Goal: Contribute content

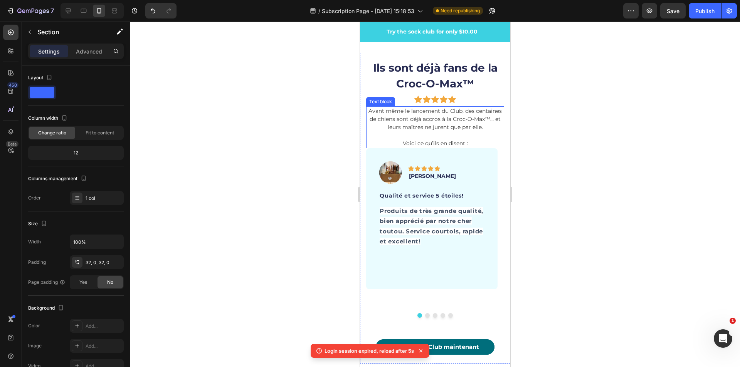
scroll to position [2512, 0]
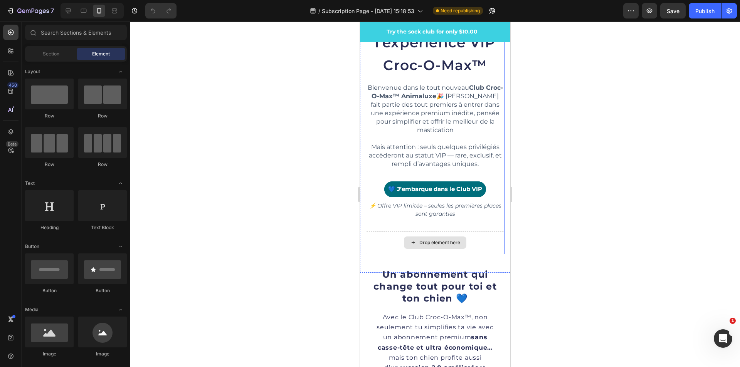
scroll to position [270, 0]
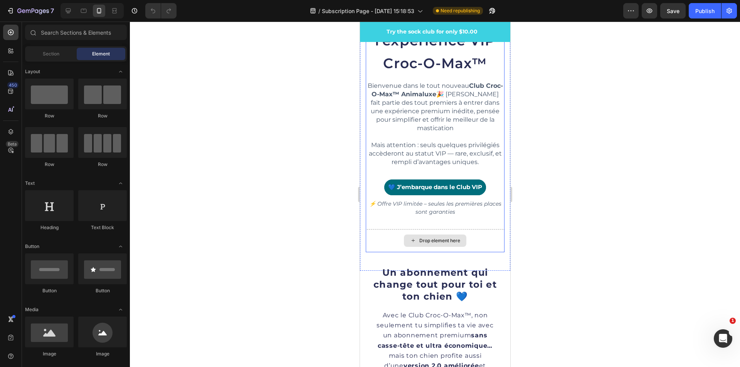
click at [481, 229] on div "Drop element here" at bounding box center [434, 240] width 139 height 23
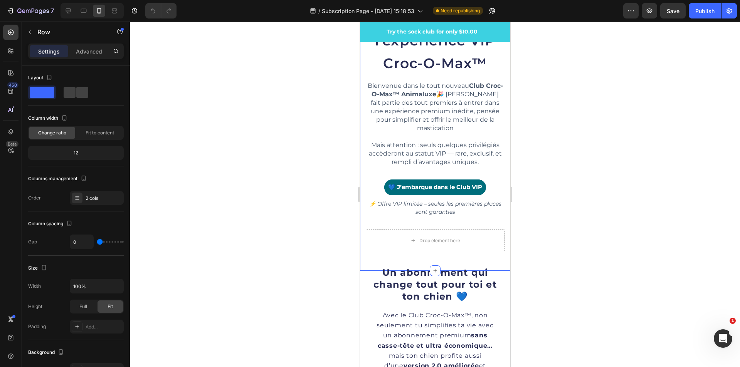
click at [499, 249] on div "Image Ton chien mérite bien plus qu’une simple gâterie. Il mérite l'expérience …" at bounding box center [435, 29] width 150 height 483
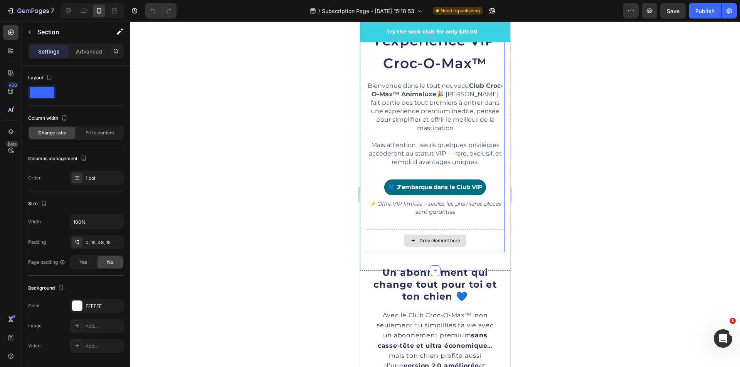
click at [493, 244] on div "Drop element here" at bounding box center [434, 240] width 139 height 23
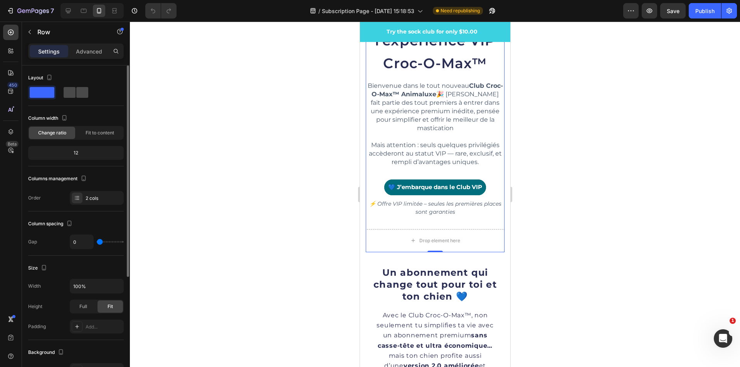
click at [76, 88] on span at bounding box center [82, 92] width 12 height 11
type input "30"
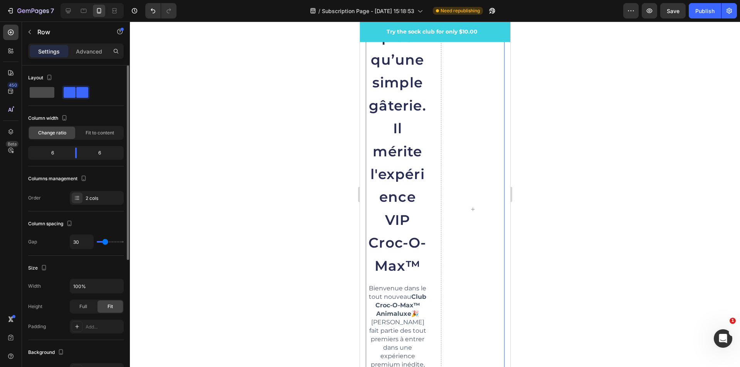
click at [33, 92] on span at bounding box center [42, 92] width 25 height 11
type input "0"
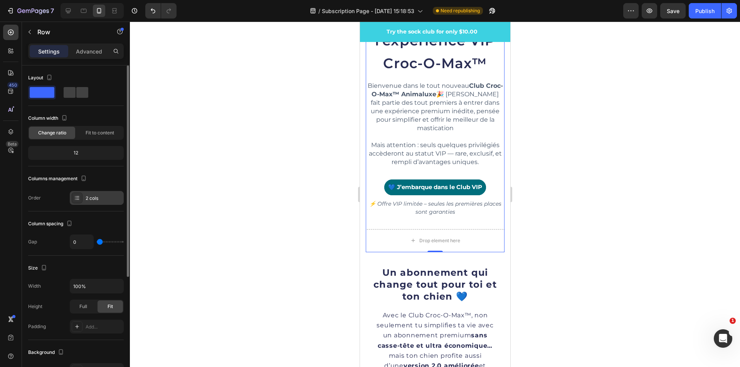
click at [107, 196] on div "2 cols" at bounding box center [104, 198] width 36 height 7
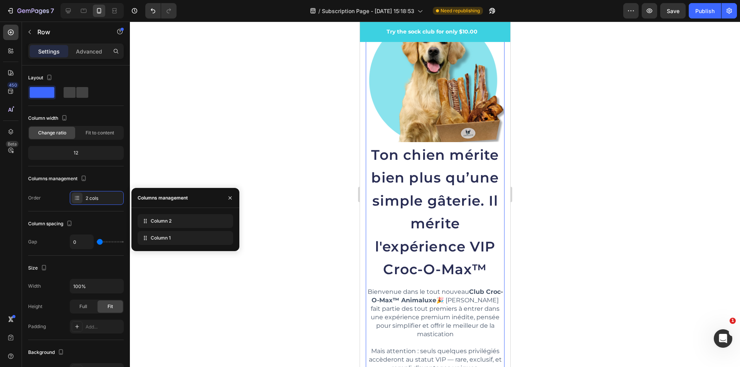
scroll to position [0, 0]
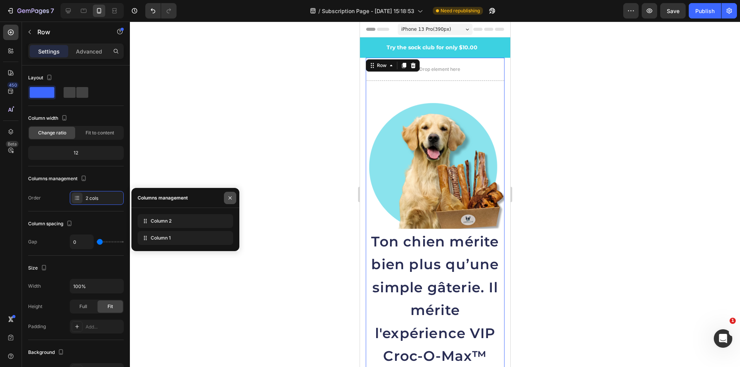
click at [233, 198] on icon "button" at bounding box center [230, 198] width 6 height 6
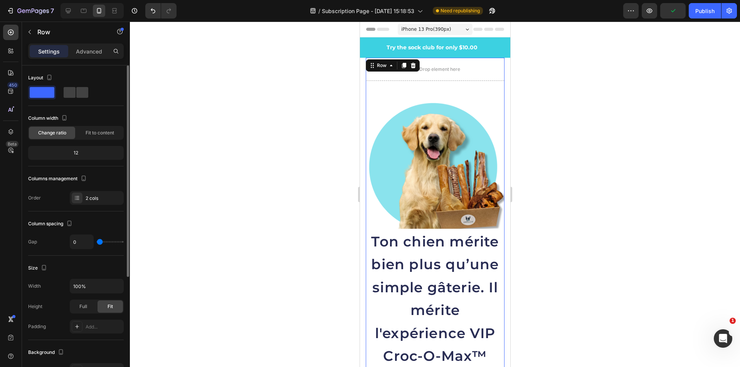
click at [94, 183] on div "Columns management" at bounding box center [76, 179] width 96 height 12
click at [68, 13] on icon at bounding box center [68, 10] width 5 height 5
type input "30"
type input "1200"
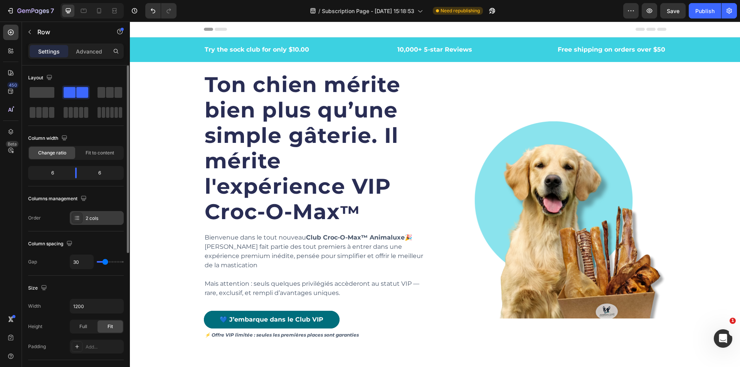
click at [86, 219] on div "2 cols" at bounding box center [104, 218] width 36 height 7
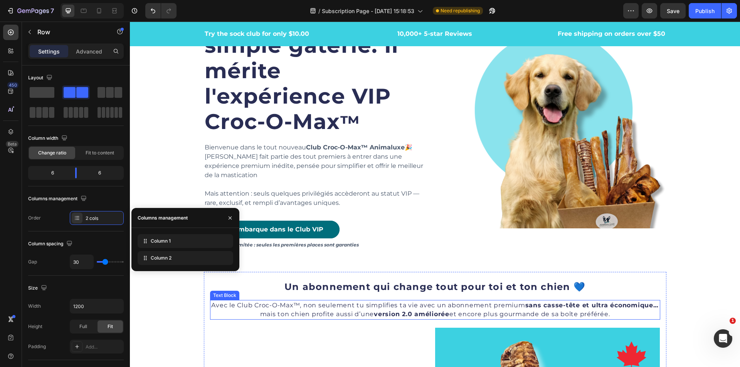
scroll to position [116, 0]
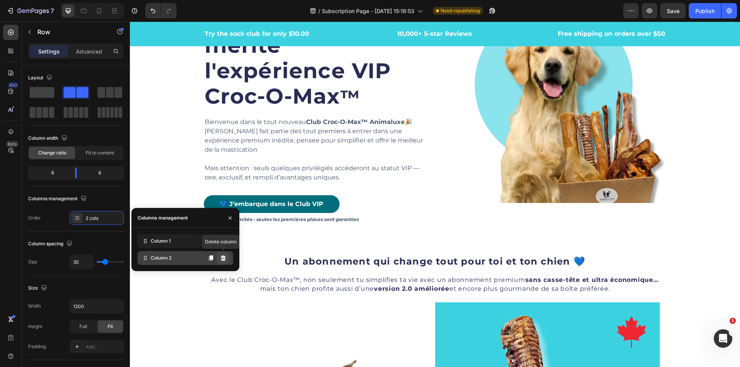
click at [224, 259] on icon at bounding box center [223, 258] width 6 height 6
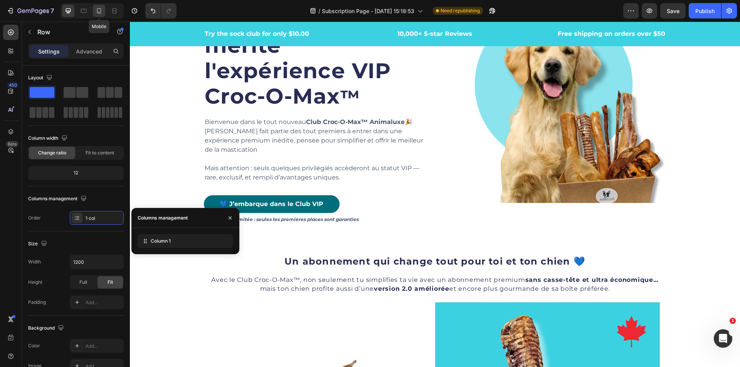
click at [102, 12] on icon at bounding box center [99, 11] width 8 height 8
type input "100%"
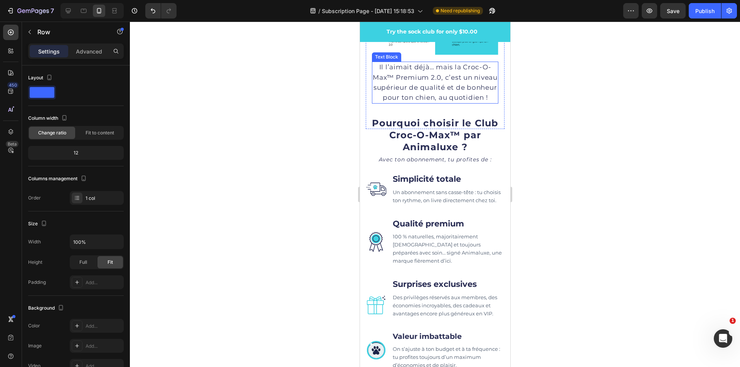
scroll to position [694, 0]
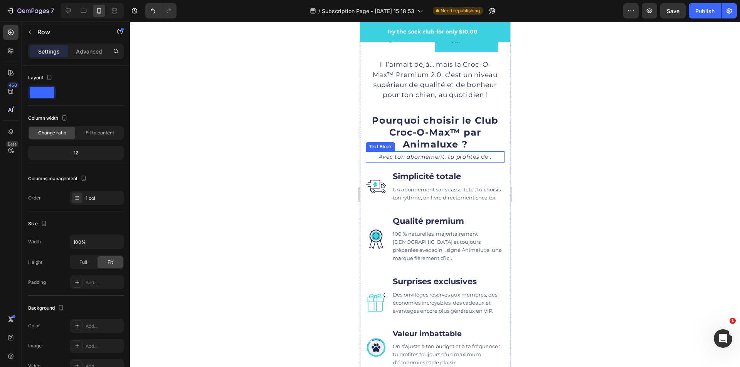
click at [447, 160] on icon "Avec ton abonnement, tu profites de :" at bounding box center [434, 156] width 113 height 7
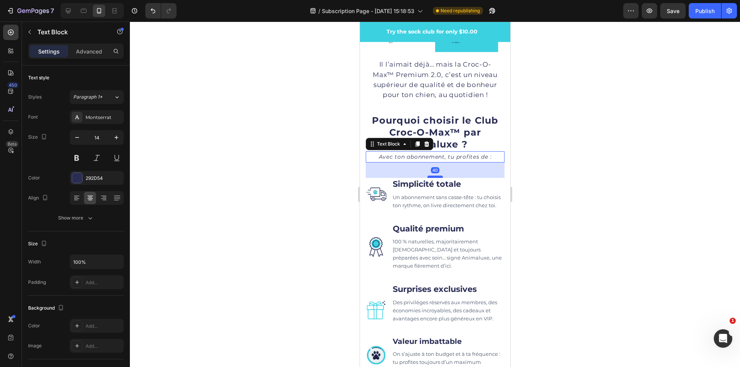
drag, startPoint x: 432, startPoint y: 174, endPoint x: 432, endPoint y: 182, distance: 7.7
click at [432, 178] on div at bounding box center [434, 177] width 15 height 2
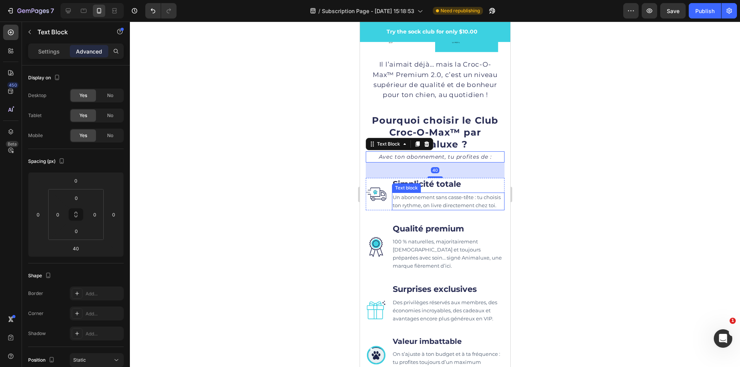
click at [487, 209] on span "Un abonnement sans casse-tête : tu choisis ton rythme, on livre directement che…" at bounding box center [446, 201] width 108 height 14
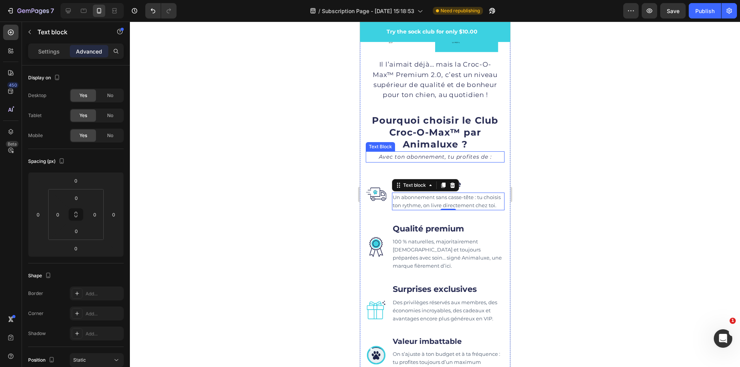
click at [489, 162] on p "Avec ton abonnement, tu profites de :" at bounding box center [434, 157] width 137 height 10
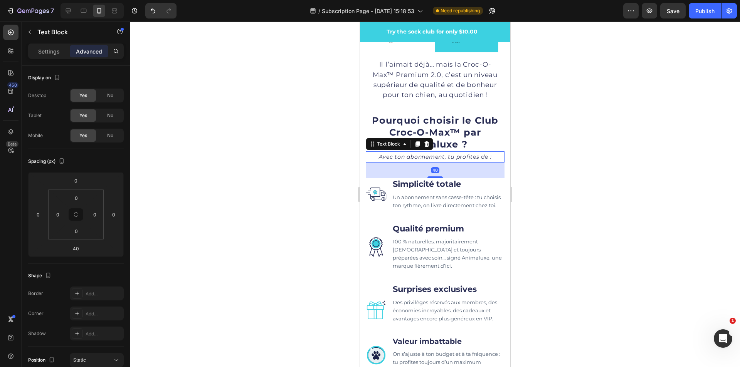
click at [495, 178] on div "40" at bounding box center [434, 170] width 139 height 15
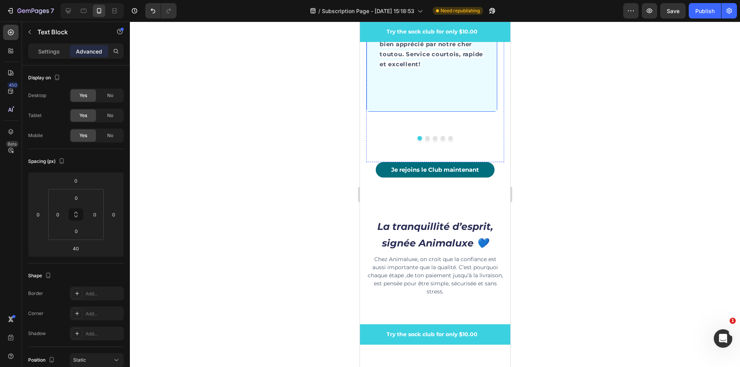
scroll to position [2660, 0]
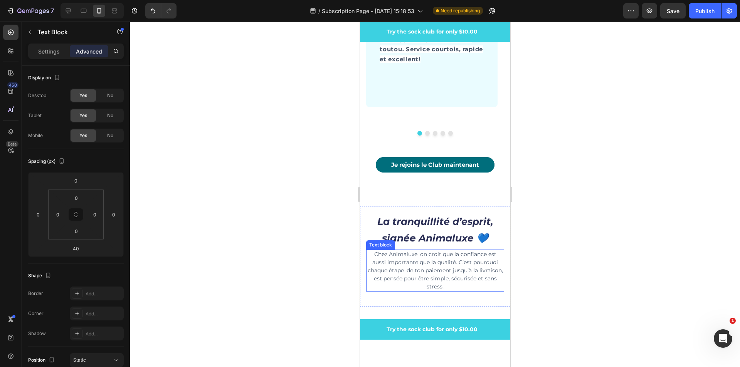
click at [423, 270] on p "Chez Animaluxe, on croit que la confiance est aussi importante que la qualité. …" at bounding box center [435, 271] width 136 height 40
click at [493, 334] on p "Try the sock club for only $10.00" at bounding box center [431, 330] width 131 height 8
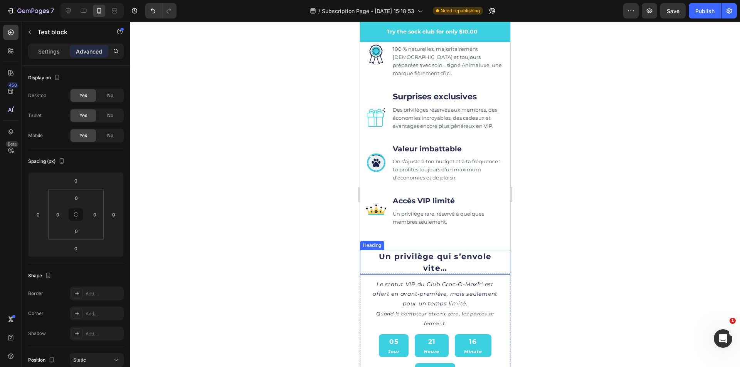
scroll to position [655, 0]
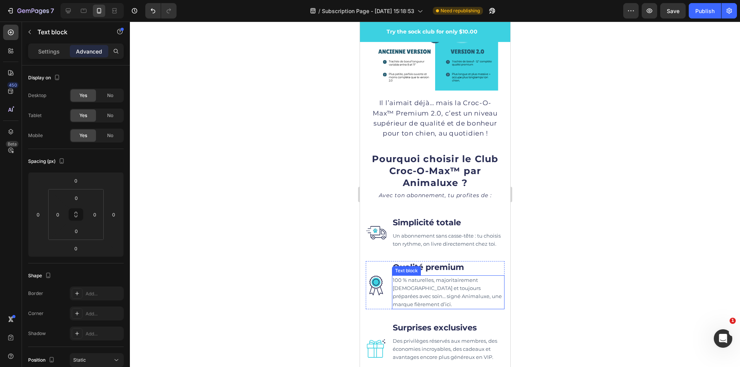
click at [417, 277] on span "100 % naturelles, majoritairement [DEMOGRAPHIC_DATA] et toujours préparées avec…" at bounding box center [446, 292] width 109 height 30
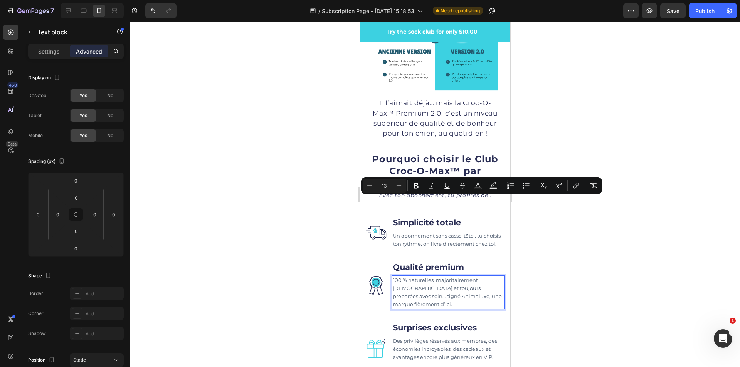
click at [434, 276] on p "100 % naturelles, majoritairement [DEMOGRAPHIC_DATA] et toujours préparées avec…" at bounding box center [447, 292] width 111 height 32
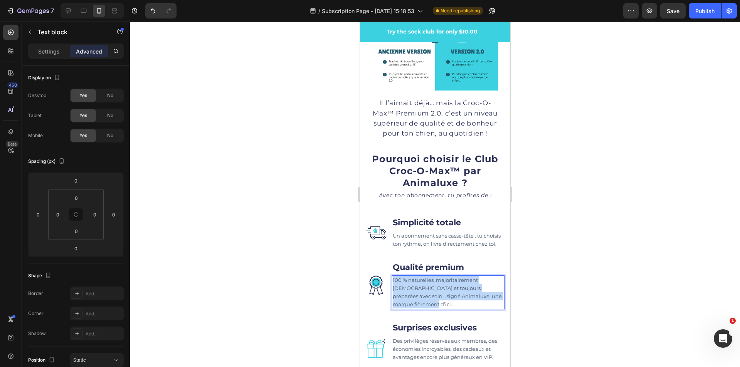
drag, startPoint x: 434, startPoint y: 217, endPoint x: 392, endPoint y: 190, distance: 49.9
click at [392, 276] on div "100 % naturelles, majoritairement [DEMOGRAPHIC_DATA] et toujours préparées avec…" at bounding box center [448, 293] width 113 height 34
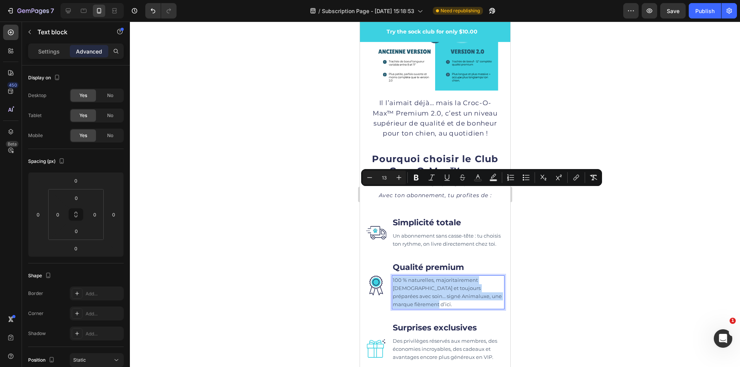
copy span "100 % naturelles, majoritairement [DEMOGRAPHIC_DATA] et toujours préparées avec…"
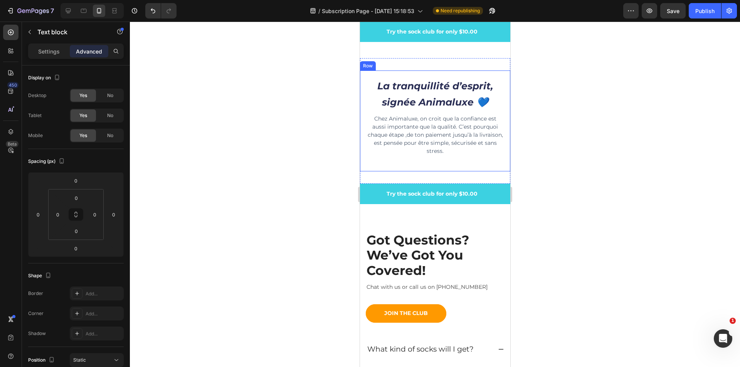
scroll to position [2621, 0]
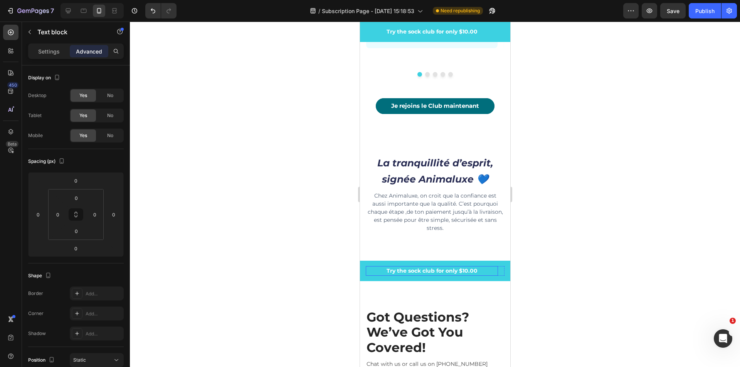
click at [474, 268] on p "Try the sock club for only $10.00" at bounding box center [431, 271] width 131 height 8
click at [484, 269] on p "Try the sock club for only $10.00" at bounding box center [431, 271] width 131 height 8
click at [496, 276] on div "Try the sock club for only $10.00 Text block 10,000+ 5-star Reviews Text block …" at bounding box center [435, 271] width 150 height 20
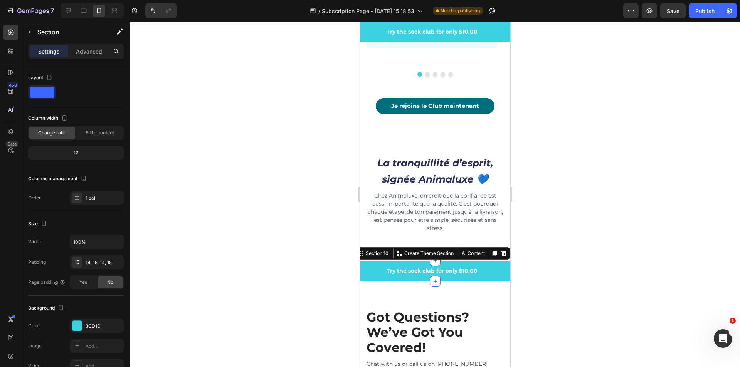
click at [495, 273] on div "Try the sock club for only $10.00" at bounding box center [431, 271] width 132 height 10
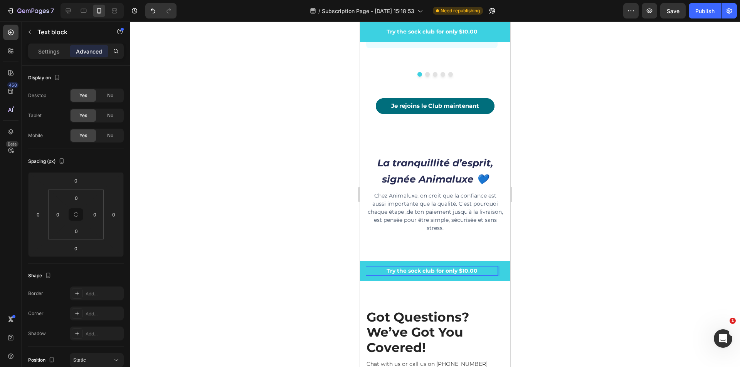
click at [481, 269] on p "Try the sock club for only $10.00" at bounding box center [431, 271] width 131 height 8
click at [487, 267] on p "Try the sock club for only $10.00" at bounding box center [431, 271] width 131 height 8
click at [494, 266] on div "Try the sock club for only $10.00" at bounding box center [431, 271] width 132 height 10
click at [69, 12] on icon at bounding box center [68, 11] width 8 height 8
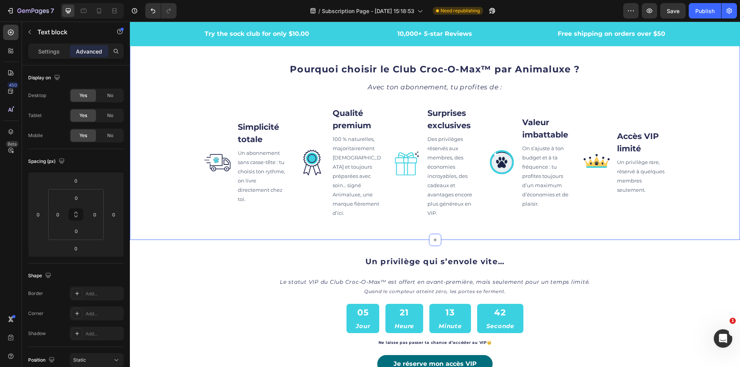
scroll to position [773, 0]
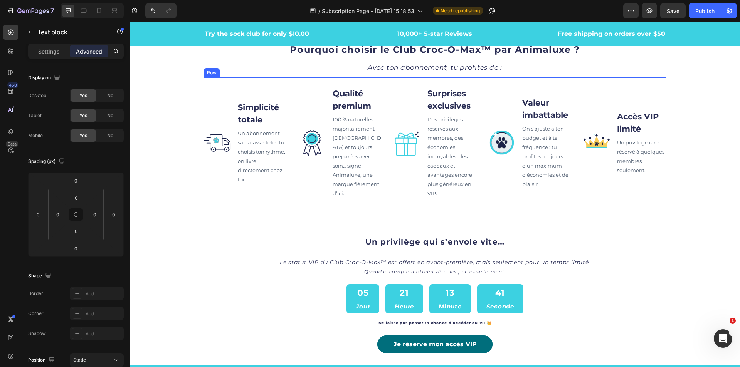
click at [661, 117] on div "Image Accès VIP limité Text block Un privilège rare, réservé à quelques membres…" at bounding box center [624, 143] width 83 height 112
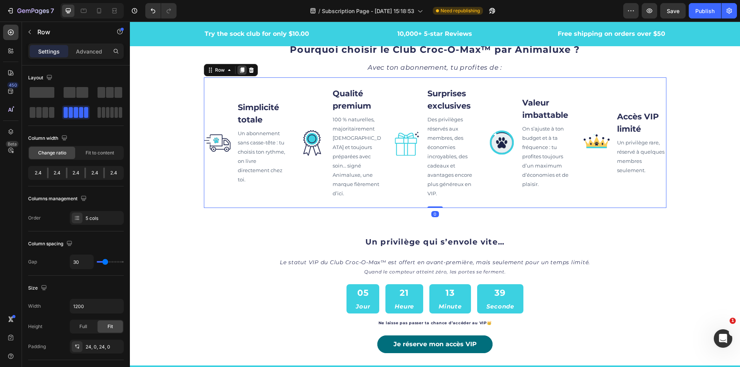
click at [241, 73] on icon at bounding box center [242, 70] width 6 height 6
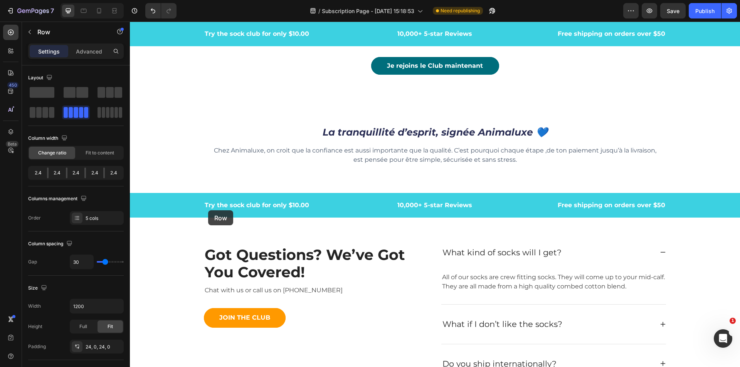
scroll to position [2430, 0]
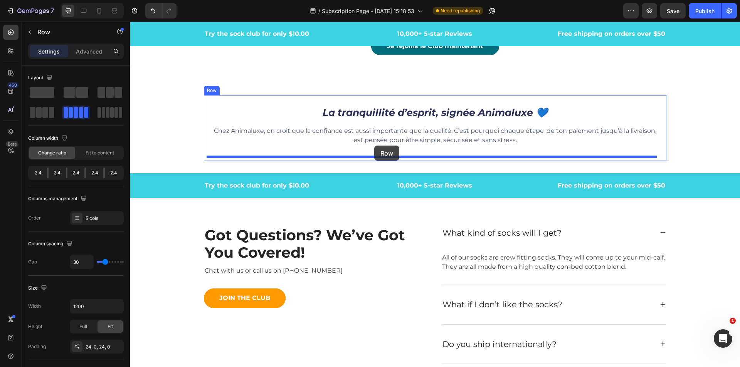
drag, startPoint x: 208, startPoint y: 210, endPoint x: 374, endPoint y: 146, distance: 178.3
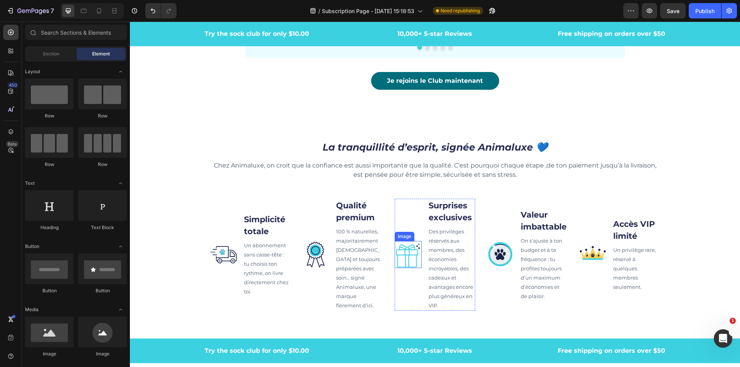
scroll to position [2397, 0]
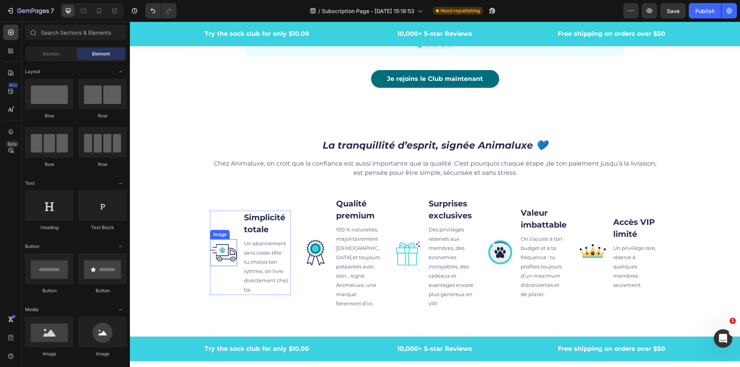
click at [222, 262] on img at bounding box center [223, 252] width 27 height 27
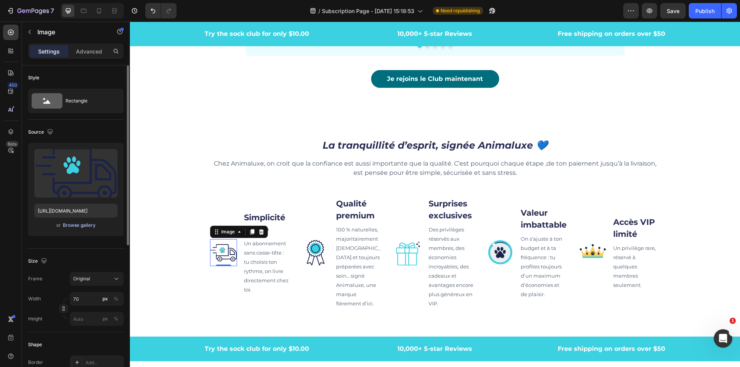
click at [83, 225] on div "Browse gallery" at bounding box center [79, 225] width 33 height 7
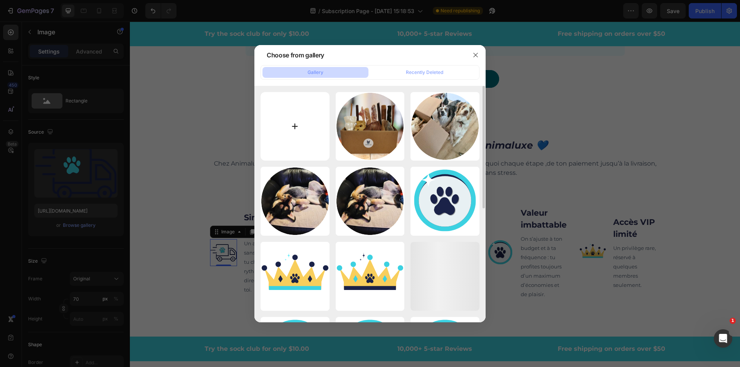
click at [302, 111] on input "file" at bounding box center [295, 126] width 69 height 69
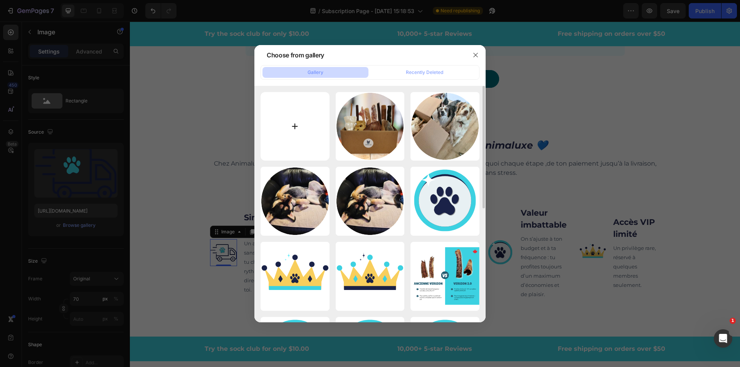
type input "C:\fakepath\Icone_Animaluxe™_Paiement_sécurisé .svg"
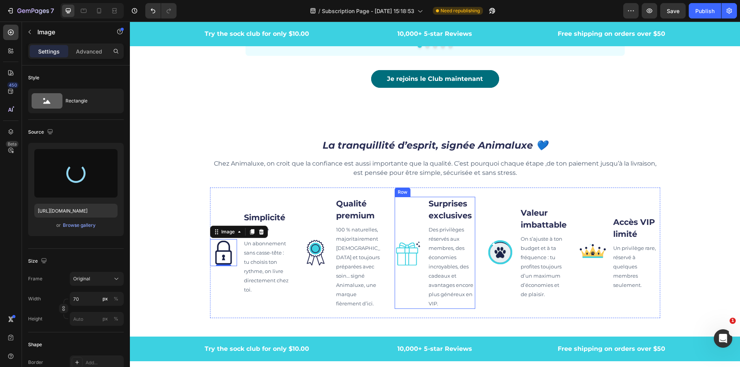
type input "[URL][DOMAIN_NAME]"
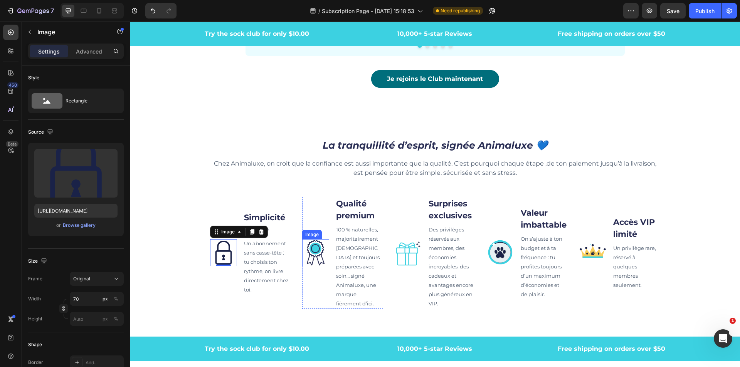
click at [317, 256] on img at bounding box center [315, 252] width 27 height 27
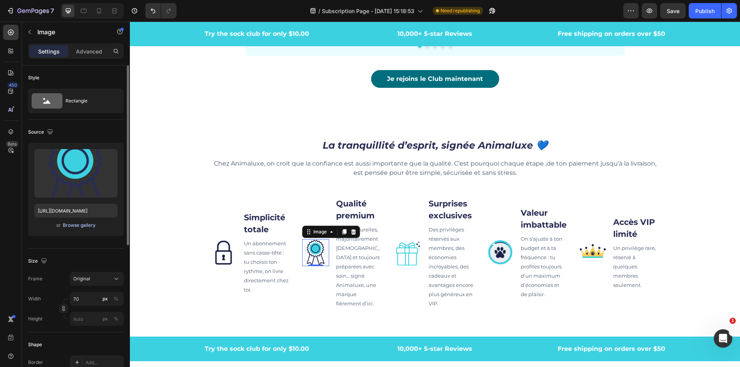
click at [64, 228] on div "Browse gallery" at bounding box center [79, 225] width 33 height 7
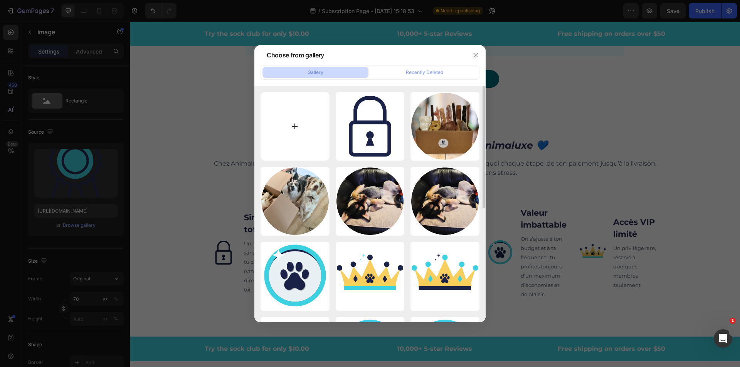
click at [294, 138] on input "file" at bounding box center [295, 126] width 69 height 69
type input "C:\fakepath\Icone_Animaluxe™_Livraison fiable.svg"
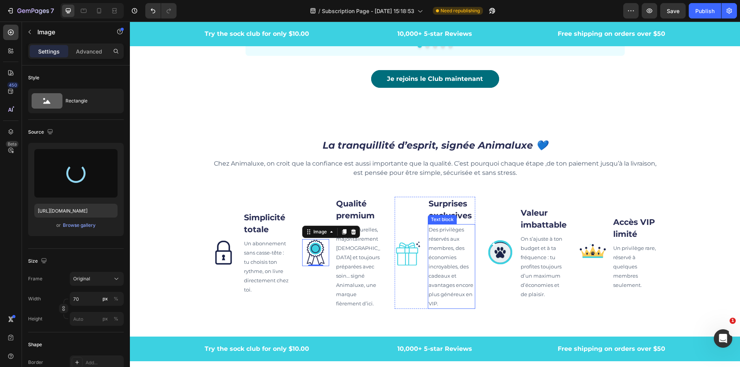
type input "[URL][DOMAIN_NAME]"
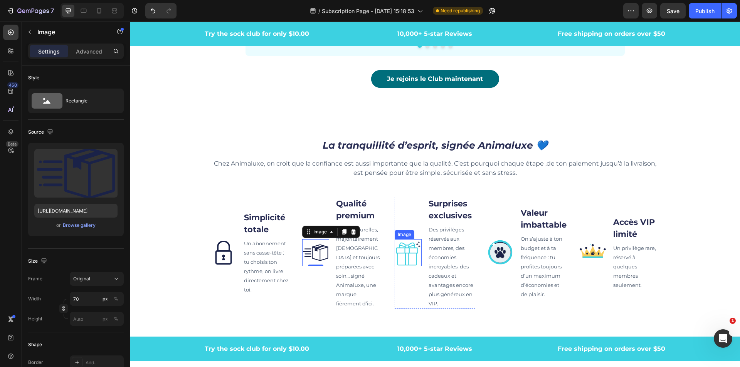
click at [410, 253] on img at bounding box center [408, 252] width 27 height 27
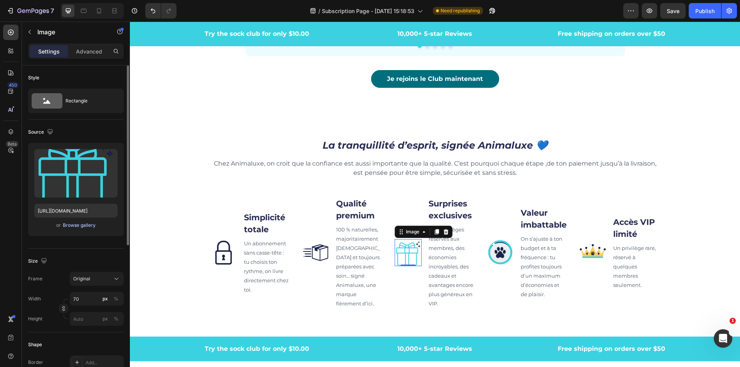
click at [93, 226] on div "Browse gallery" at bounding box center [79, 225] width 33 height 7
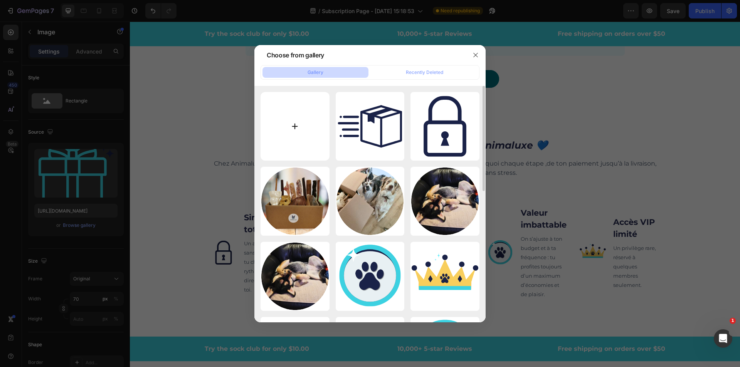
click at [319, 113] on input "file" at bounding box center [295, 126] width 69 height 69
type input "C:\fakepath\Icone_Animaluxe™_Service client Humain.svg"
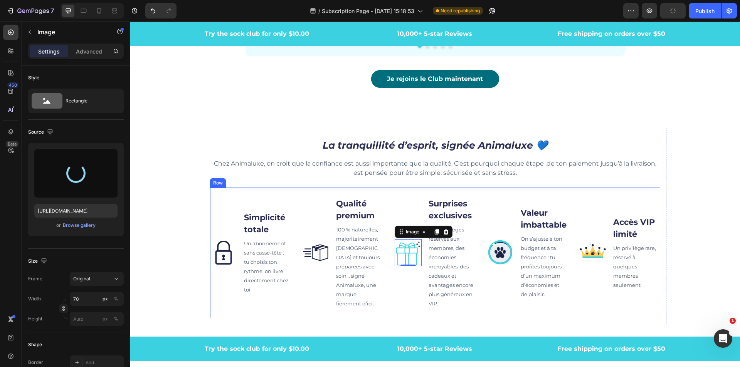
type input "[URL][DOMAIN_NAME]"
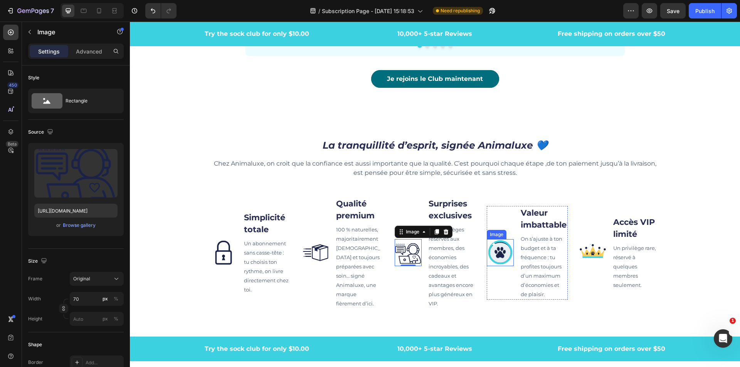
click at [503, 260] on img at bounding box center [500, 252] width 27 height 27
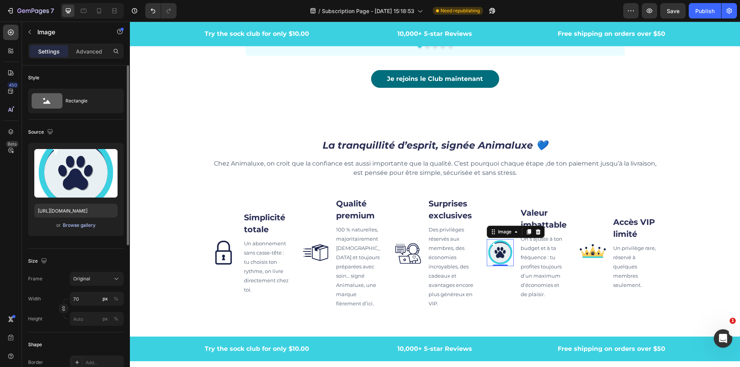
click at [93, 226] on div "Browse gallery" at bounding box center [79, 225] width 33 height 7
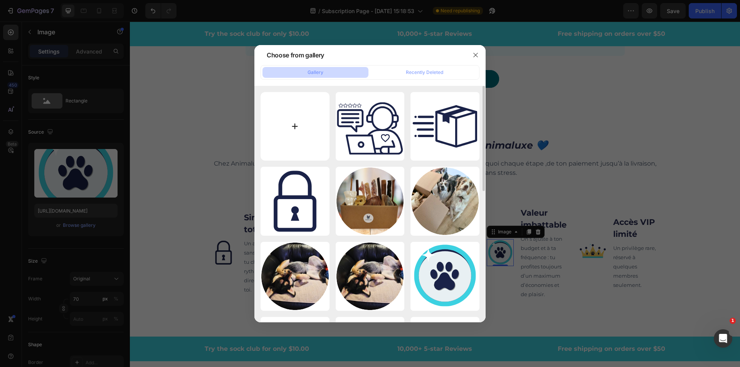
click at [290, 142] on input "file" at bounding box center [295, 126] width 69 height 69
type input "C:\fakepath\Icone_Animaluxe™_Qualité_Garantie.svg"
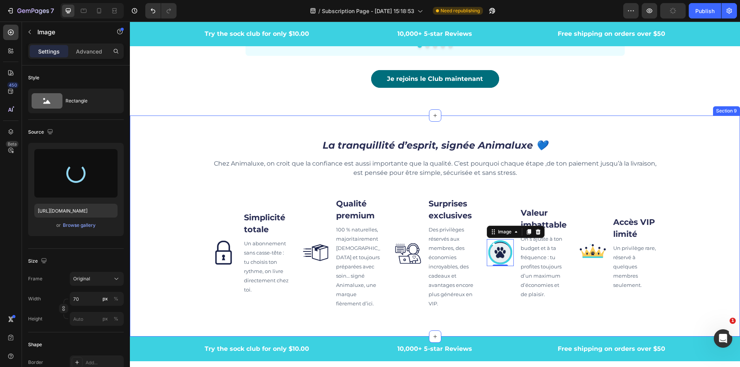
type input "[URL][DOMAIN_NAME]"
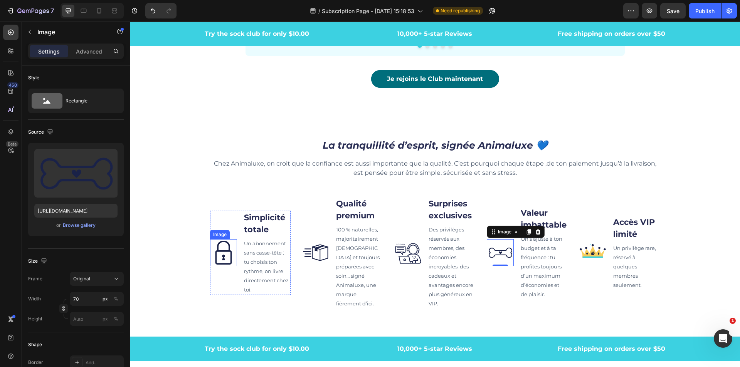
click at [223, 254] on img at bounding box center [223, 252] width 27 height 27
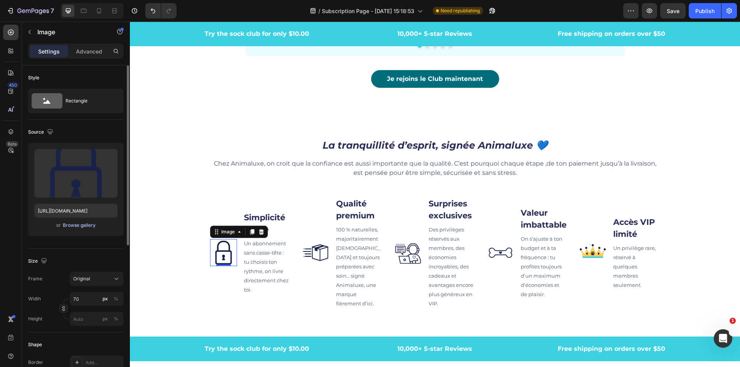
click at [77, 223] on div "Browse gallery" at bounding box center [79, 225] width 33 height 7
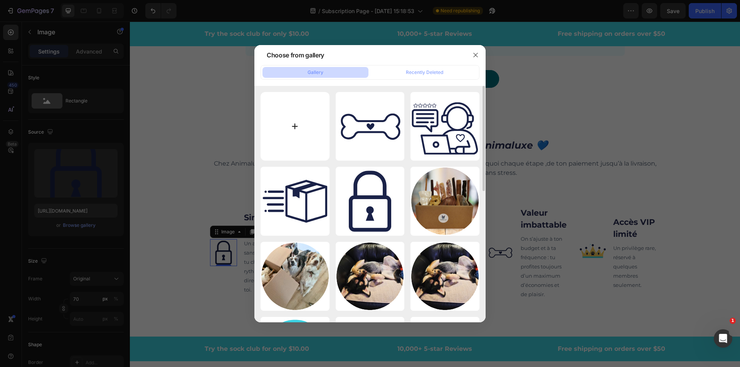
click at [306, 140] on input "file" at bounding box center [295, 126] width 69 height 69
type input "C:\fakepath\Icone_Animaluxe™_Paiement_sécurisé (1).svg"
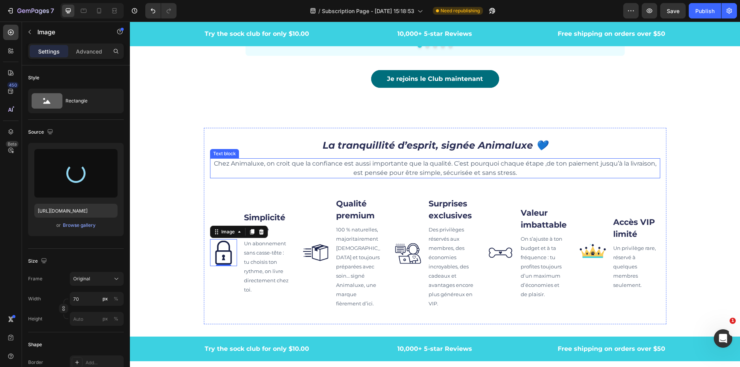
type input "[URL][DOMAIN_NAME]"
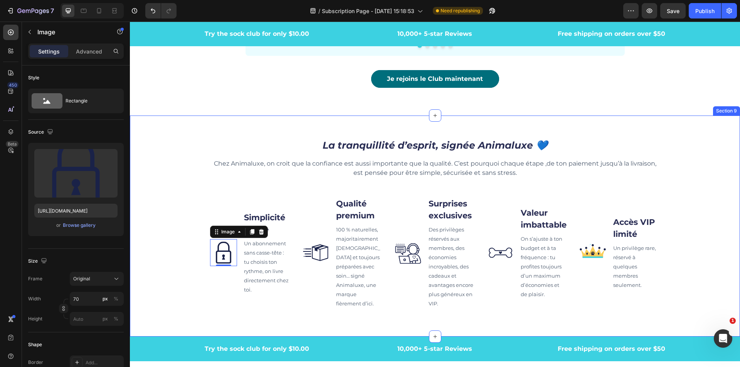
click at [705, 189] on div "La tranquillité d’esprit, signée Animaluxe 💙 Heading Chez Animaluxe, on croit q…" at bounding box center [435, 226] width 610 height 197
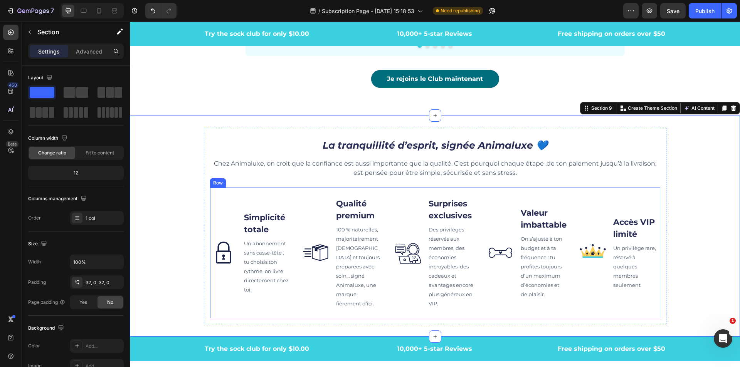
click at [219, 197] on div "Image Simplicité totale Text block Un abonnement sans casse-tête : tu choisis t…" at bounding box center [435, 253] width 450 height 131
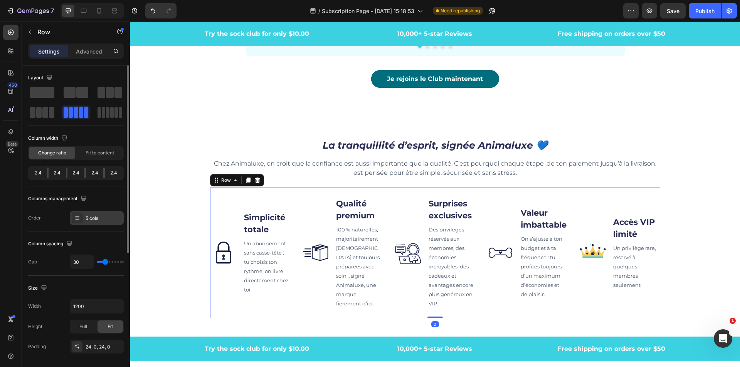
click at [103, 219] on div "5 cols" at bounding box center [104, 218] width 36 height 7
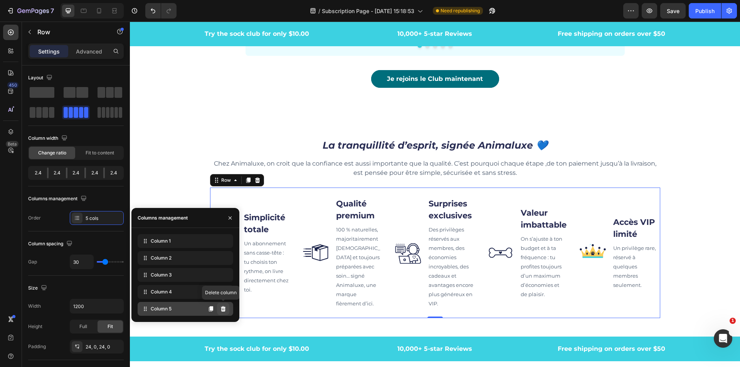
click at [223, 310] on icon at bounding box center [223, 308] width 5 height 5
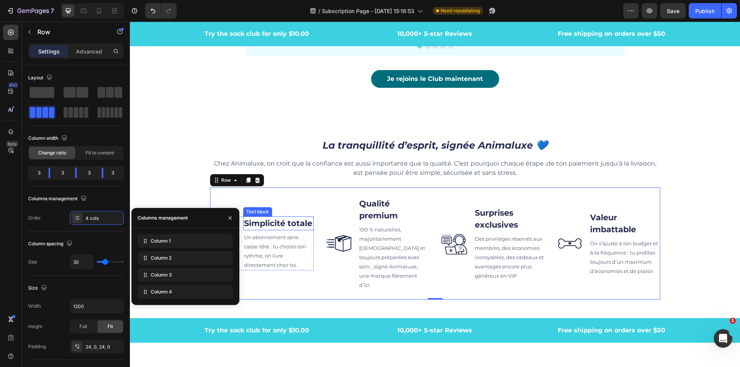
click at [282, 219] on strong "Simplicité totale" at bounding box center [278, 224] width 68 height 10
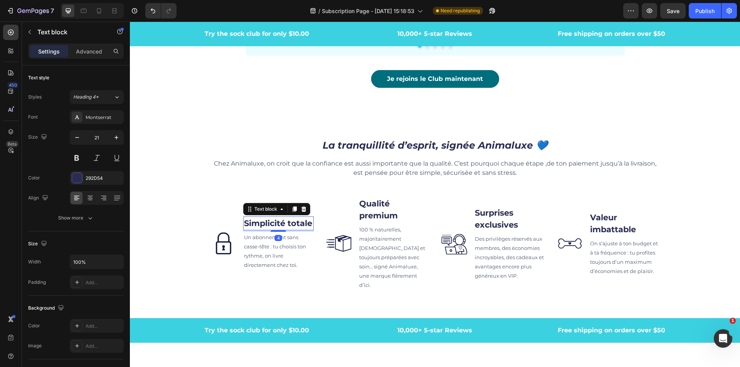
click at [298, 225] on strong "Simplicité totale" at bounding box center [278, 224] width 68 height 10
drag, startPoint x: 308, startPoint y: 221, endPoint x: 252, endPoint y: 223, distance: 55.9
click at [252, 223] on strong "Simplicité totale" at bounding box center [278, 224] width 68 height 10
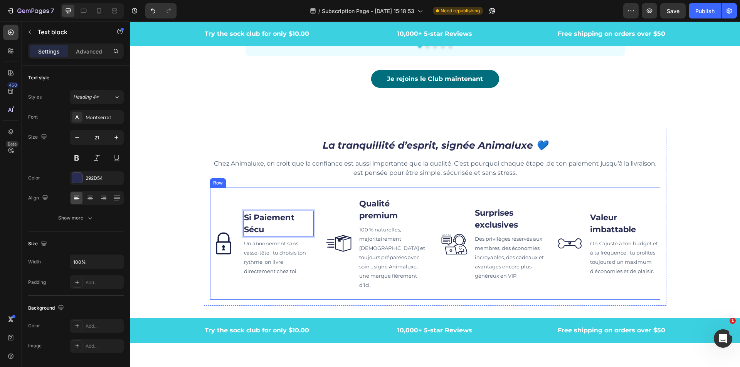
scroll to position [2392, 0]
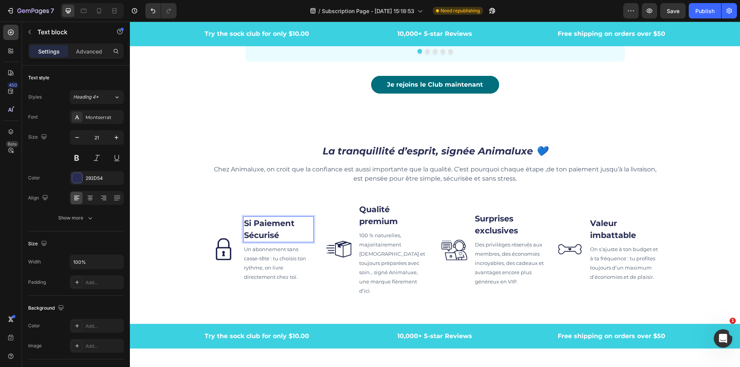
click at [250, 219] on strong "Si Paiement Sécurisé" at bounding box center [269, 230] width 50 height 22
click at [384, 223] on strong "Qualité premium" at bounding box center [378, 216] width 39 height 22
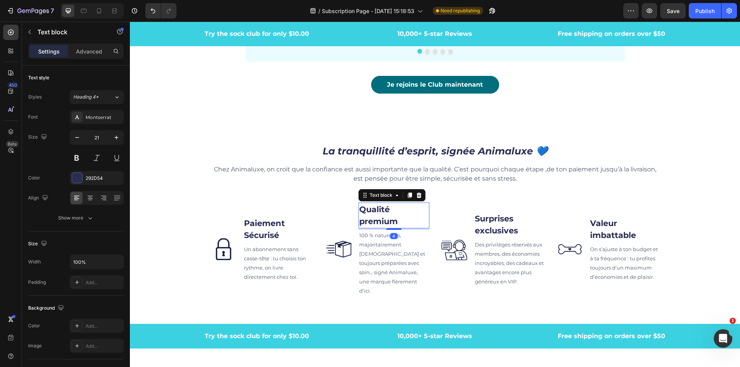
click at [396, 223] on p "Qualité premium" at bounding box center [393, 216] width 69 height 24
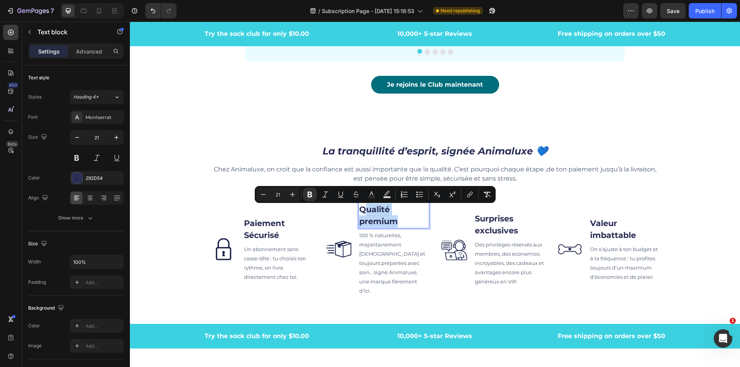
drag, startPoint x: 396, startPoint y: 225, endPoint x: 365, endPoint y: 215, distance: 32.8
click at [365, 215] on p "Qualité premium" at bounding box center [393, 216] width 69 height 24
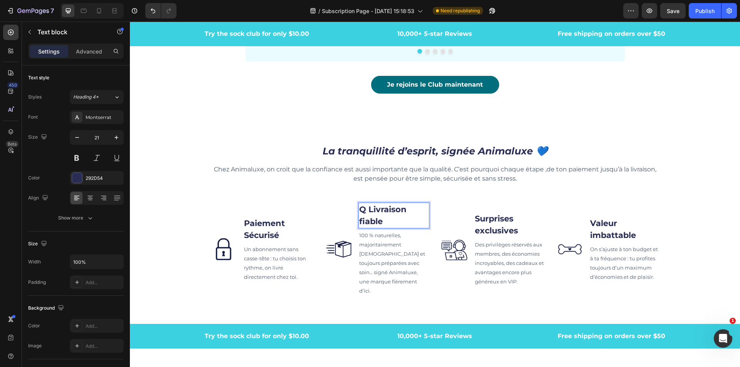
click at [366, 212] on strong "Q Livraison fiable" at bounding box center [382, 216] width 47 height 22
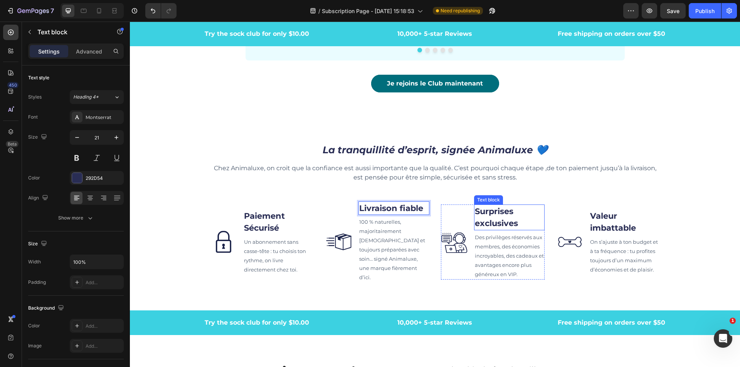
click at [506, 221] on span "Surprises exclusives" at bounding box center [496, 218] width 43 height 22
click at [511, 225] on span "Surprises exclusives" at bounding box center [496, 218] width 43 height 22
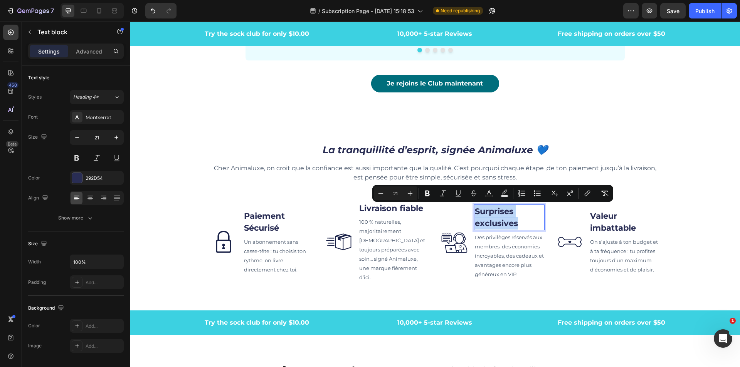
drag, startPoint x: 519, startPoint y: 224, endPoint x: 473, endPoint y: 212, distance: 47.5
click at [475, 212] on p "Surprises exclusives" at bounding box center [509, 217] width 69 height 24
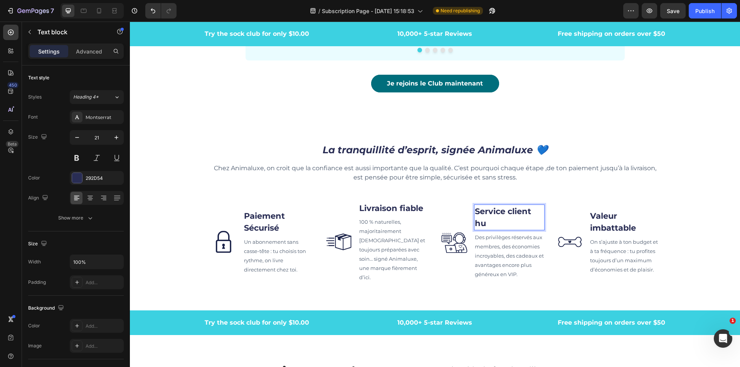
scroll to position [2388, 0]
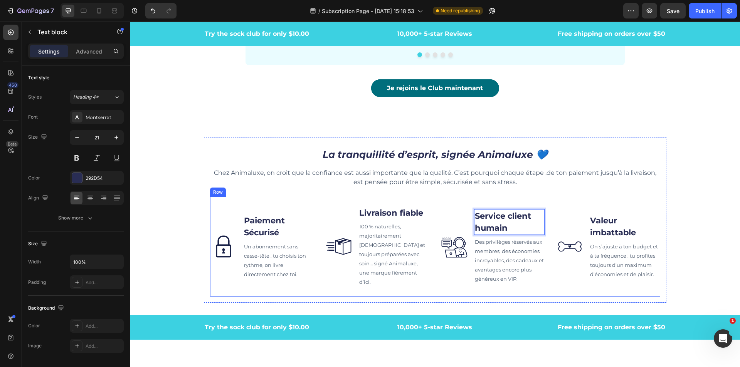
click at [634, 212] on div "Image Valeur imbattable Text block On s’ajuste à ton budget et à ta fréquence :…" at bounding box center [608, 247] width 104 height 82
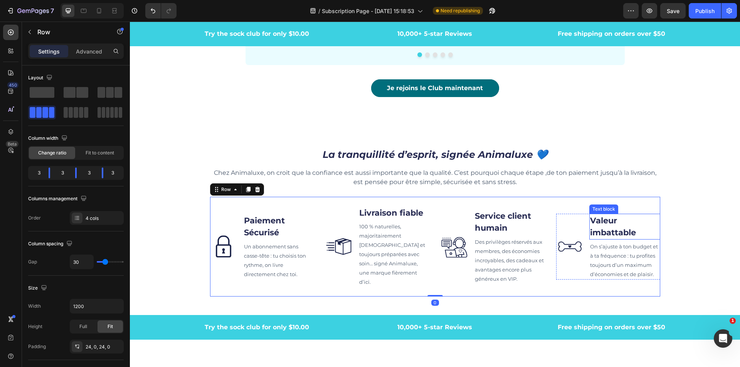
click at [626, 225] on p "Valeur imbattable" at bounding box center [624, 227] width 69 height 24
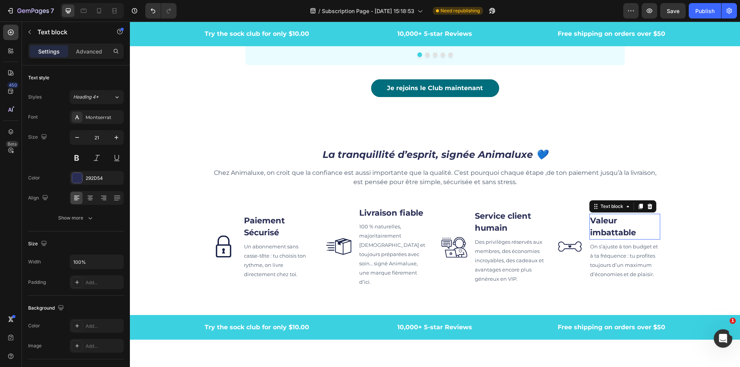
click at [626, 225] on p "Valeur imbattable" at bounding box center [624, 227] width 69 height 24
click at [633, 229] on p "Valeur imbattable" at bounding box center [624, 227] width 69 height 24
click at [636, 230] on p "Valeur imbattable" at bounding box center [624, 227] width 69 height 24
drag, startPoint x: 605, startPoint y: 226, endPoint x: 587, endPoint y: 215, distance: 20.8
click at [590, 215] on p "Valeur imbattable" at bounding box center [624, 227] width 69 height 24
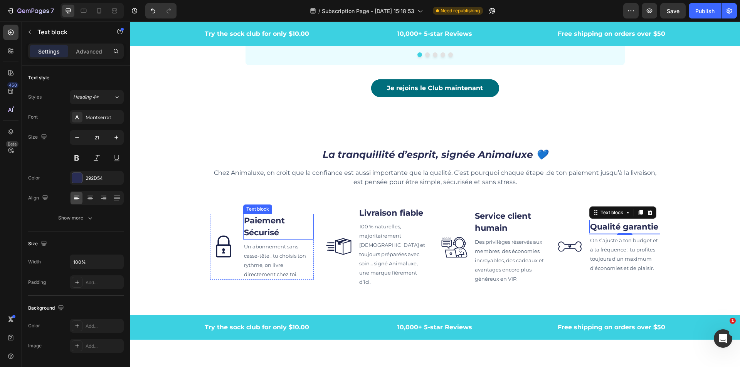
click at [256, 227] on strong "Paiement Sécurisé" at bounding box center [264, 227] width 41 height 22
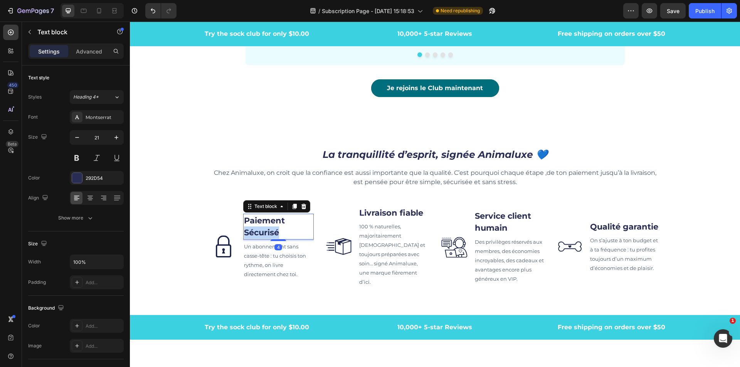
click at [244, 232] on strong "Paiement Sécurisé" at bounding box center [264, 227] width 41 height 22
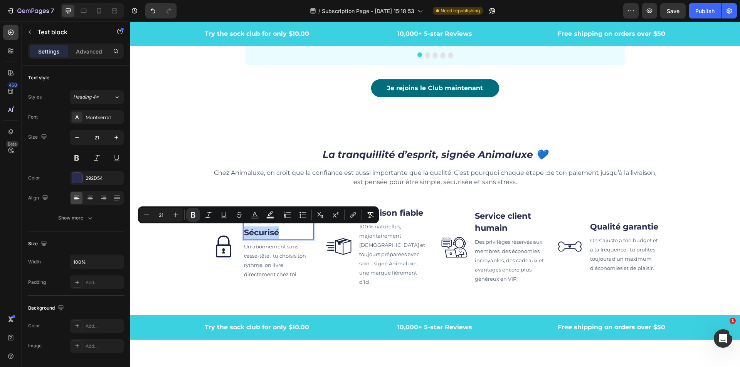
click at [244, 233] on strong "Paiement Sécurisé" at bounding box center [264, 227] width 41 height 22
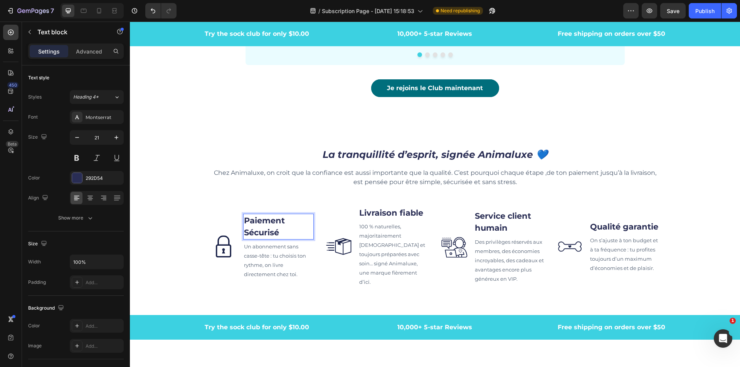
click at [292, 219] on p "Paiement Sécurisé" at bounding box center [278, 227] width 69 height 24
click at [577, 250] on img at bounding box center [569, 246] width 27 height 27
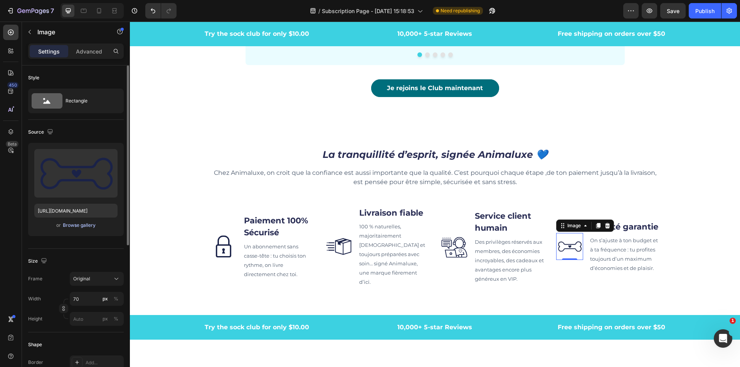
click at [73, 226] on div "Browse gallery" at bounding box center [79, 225] width 33 height 7
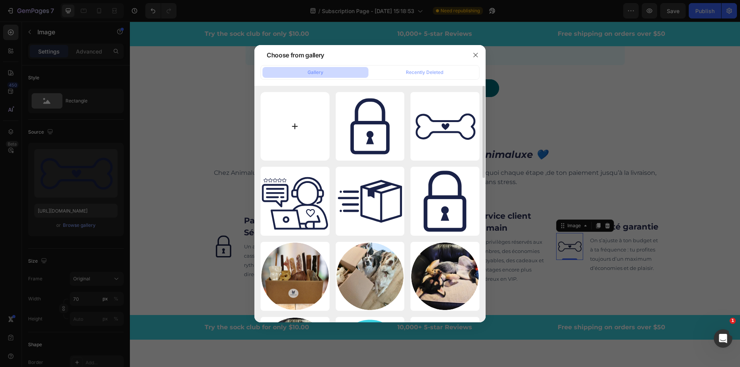
click at [308, 126] on input "file" at bounding box center [295, 126] width 69 height 69
type input "C:\fakepath\Icone_Animaluxe™_Livraison fiable.svg"
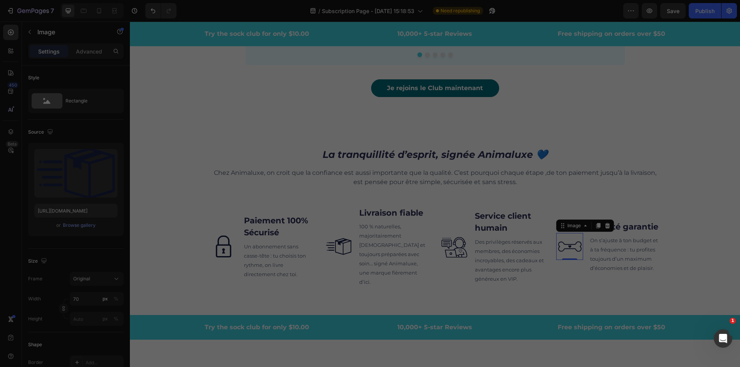
type input "[URL][DOMAIN_NAME]"
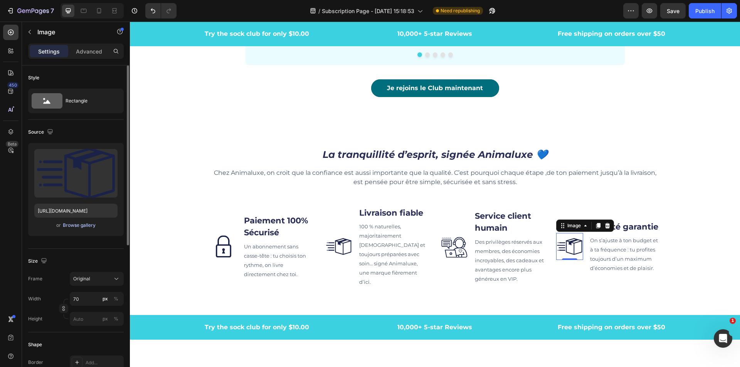
click at [76, 227] on div "Browse gallery" at bounding box center [79, 225] width 33 height 7
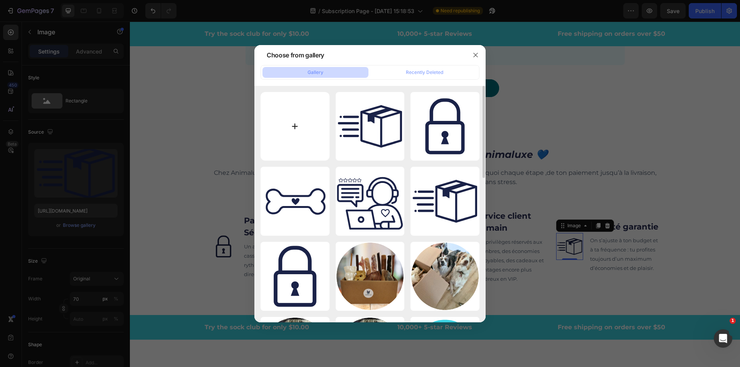
click at [301, 118] on input "file" at bounding box center [295, 126] width 69 height 69
type input "C:\fakepath\Icone_Animaluxe™_Qualité_Garantie (1).svg"
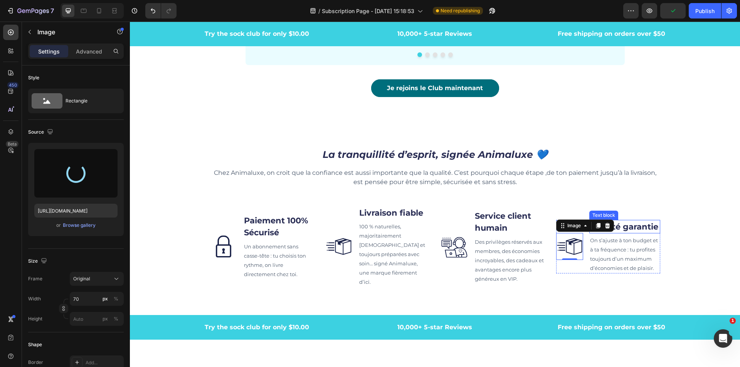
type input "[URL][DOMAIN_NAME]"
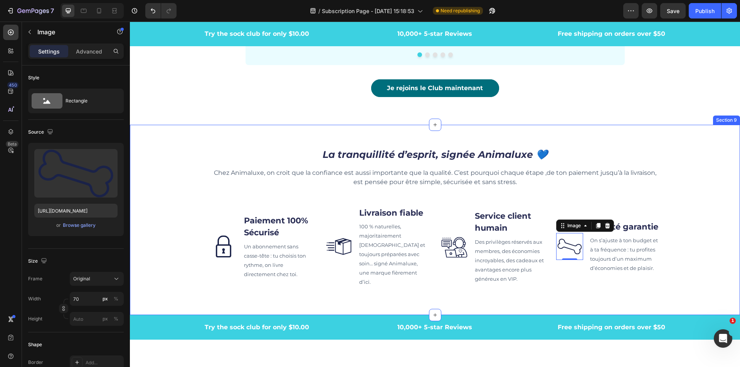
click at [699, 215] on div "La tranquillité d’esprit, signée Animaluxe 💙 Heading Chez Animaluxe, on croit q…" at bounding box center [435, 220] width 610 height 166
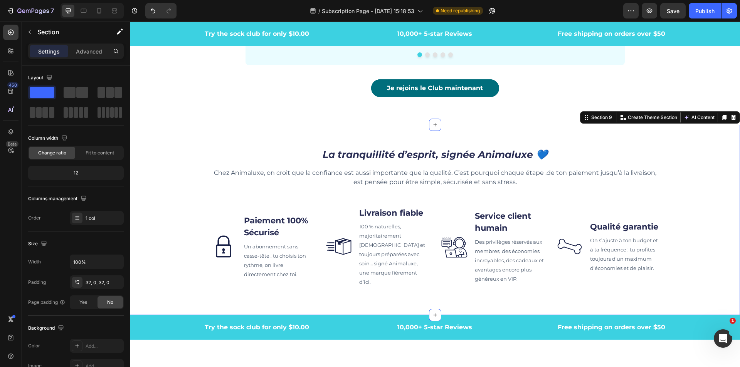
click at [706, 271] on div "La tranquillité d’esprit, signée Animaluxe 💙 Heading Chez Animaluxe, on croit q…" at bounding box center [435, 220] width 610 height 166
click at [668, 13] on span "Save" at bounding box center [673, 11] width 13 height 7
click at [707, 10] on div "Publish" at bounding box center [704, 11] width 19 height 8
